Goal: Transaction & Acquisition: Download file/media

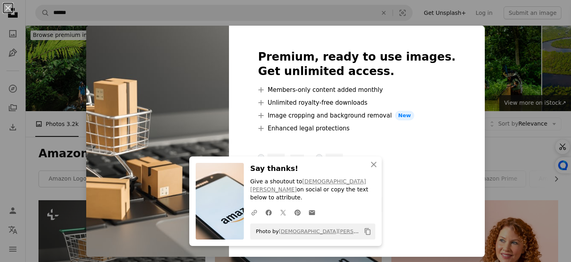
scroll to position [21, 0]
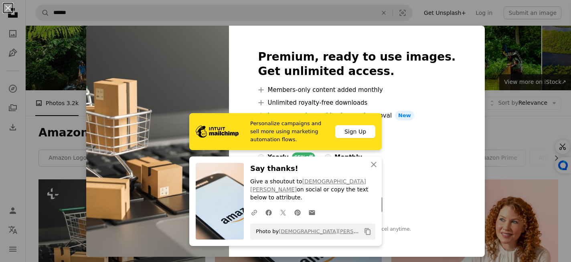
click at [463, 32] on div "Premium, ready to use images. Get unlimited access. A plus sign Members-only co…" at bounding box center [356, 141] width 255 height 231
click at [488, 53] on div "An X shape Premium, ready to use images. Get unlimited access. A plus sign Memb…" at bounding box center [285, 131] width 571 height 262
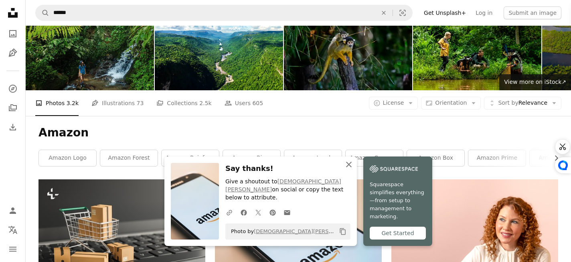
click at [352, 167] on icon "button" at bounding box center [349, 165] width 6 height 6
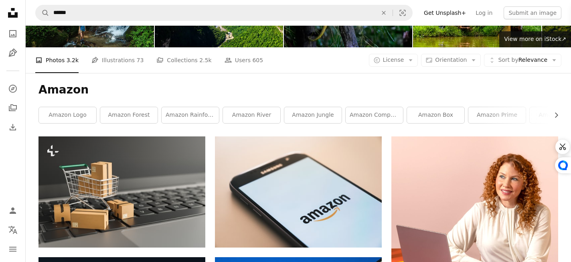
scroll to position [139, 0]
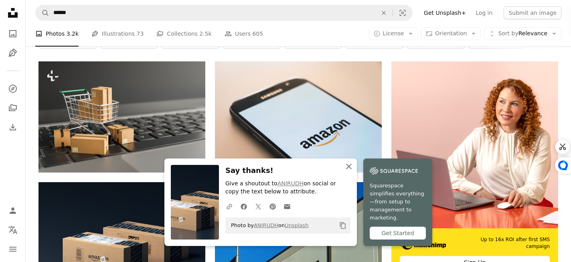
click at [352, 169] on icon "button" at bounding box center [349, 167] width 6 height 6
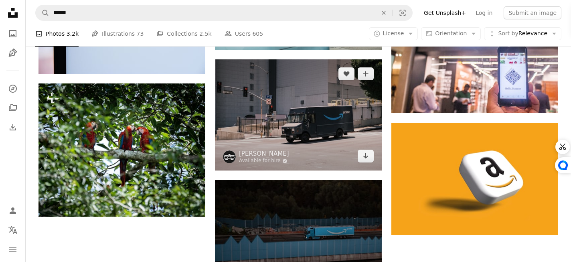
scroll to position [1027, 0]
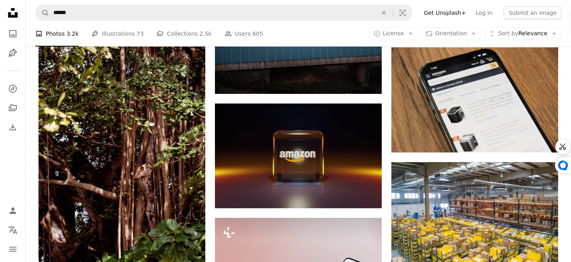
scroll to position [1245, 0]
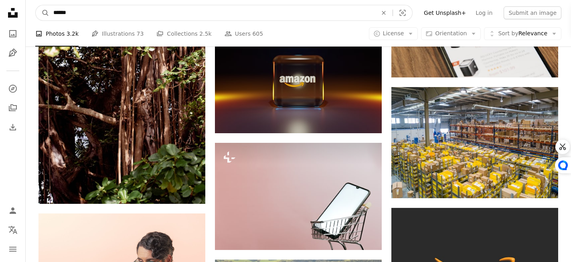
click at [217, 10] on input "******" at bounding box center [212, 12] width 326 height 15
type input "**********"
click button "A magnifying glass" at bounding box center [43, 12] width 14 height 15
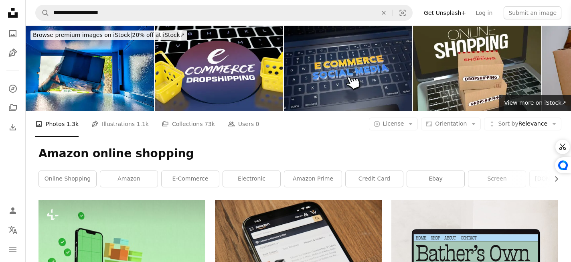
scroll to position [38, 0]
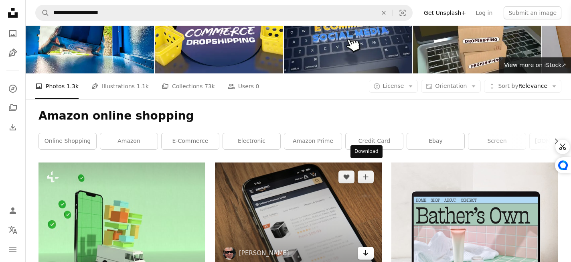
click at [363, 250] on icon "Download" at bounding box center [365, 253] width 5 height 6
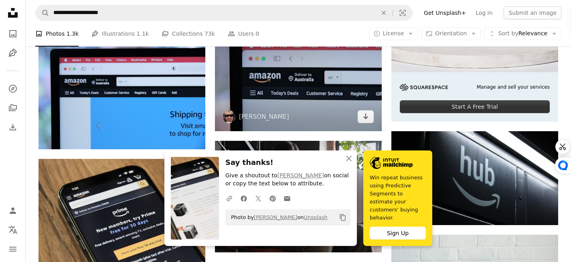
scroll to position [319, 0]
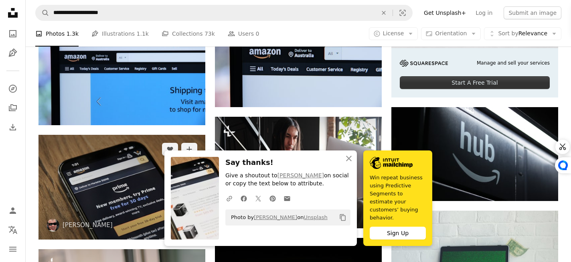
click at [186, 219] on link "Arrow pointing down" at bounding box center [189, 225] width 16 height 13
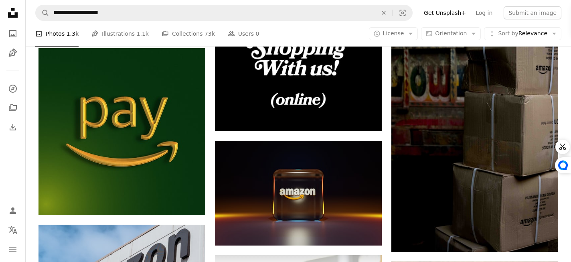
scroll to position [1713, 0]
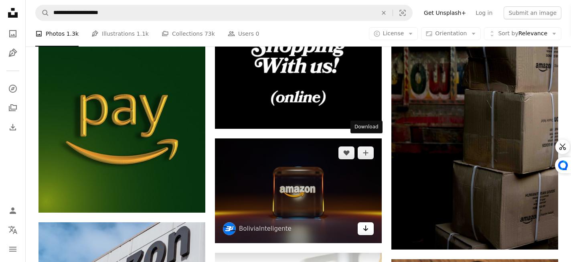
click at [367, 223] on icon "Arrow pointing down" at bounding box center [365, 228] width 6 height 10
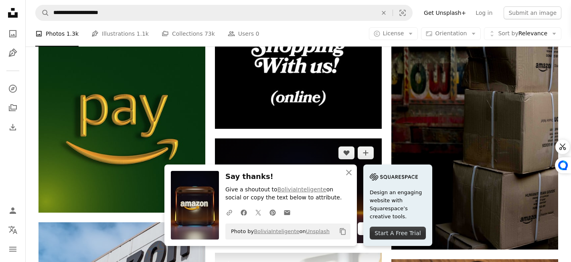
scroll to position [1771, 0]
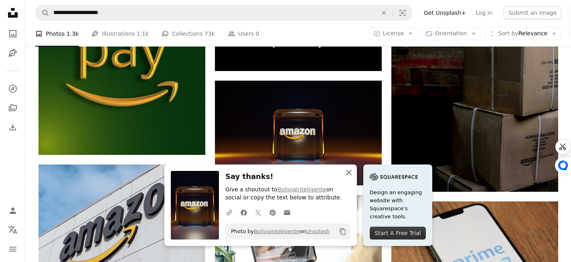
click at [354, 174] on icon "An X shape" at bounding box center [349, 173] width 10 height 10
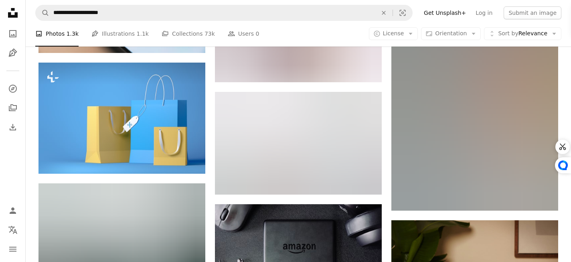
scroll to position [2361, 0]
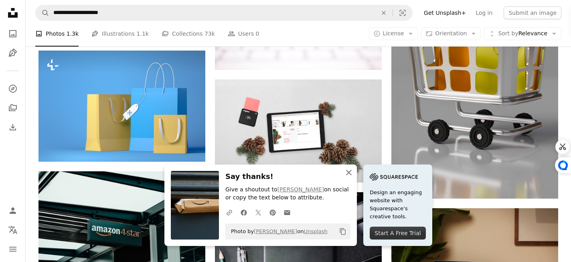
click at [354, 173] on icon "An X shape" at bounding box center [349, 173] width 10 height 10
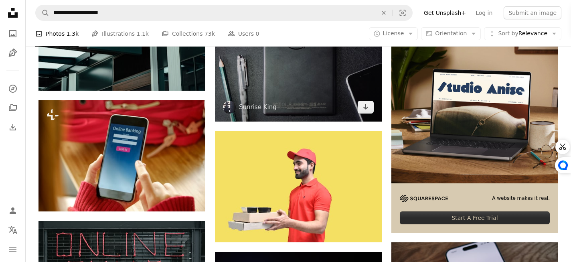
scroll to position [2573, 0]
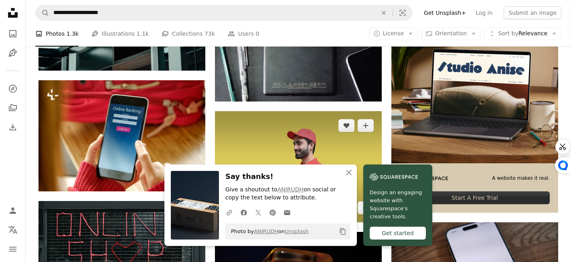
scroll to position [2821, 0]
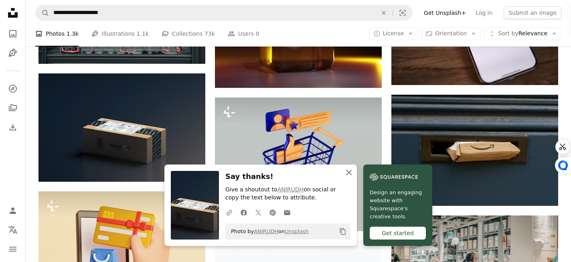
click at [352, 174] on icon "button" at bounding box center [349, 173] width 6 height 6
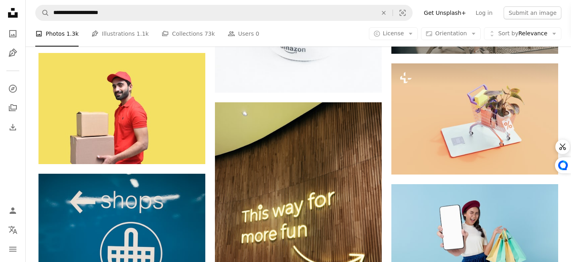
scroll to position [3133, 0]
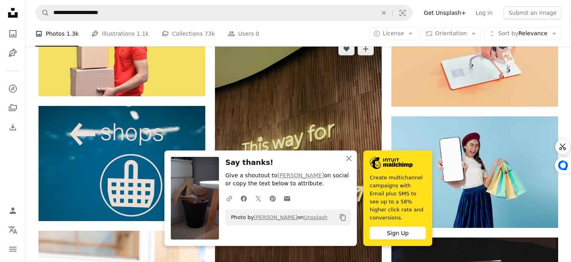
scroll to position [3233, 0]
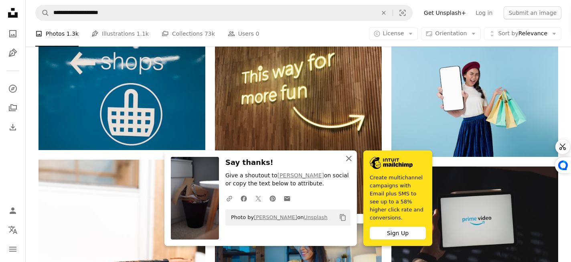
click at [357, 166] on button "An X shape Close" at bounding box center [349, 158] width 16 height 16
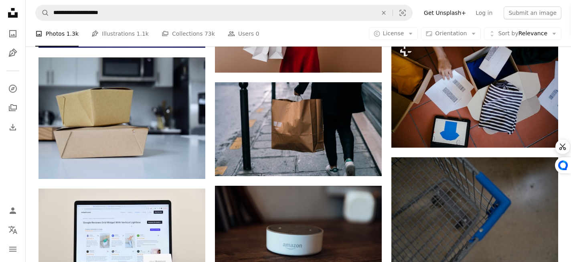
scroll to position [6581, 0]
